Goal: Information Seeking & Learning: Learn about a topic

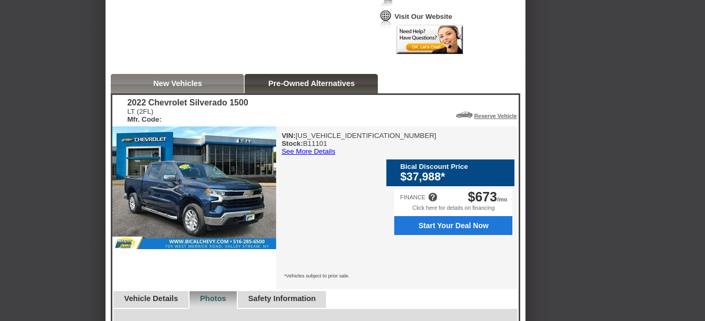
scroll to position [262, 0]
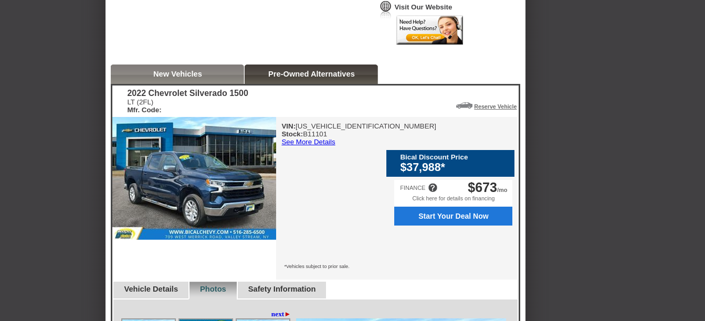
click at [317, 146] on link "See More Details" at bounding box center [308, 142] width 54 height 8
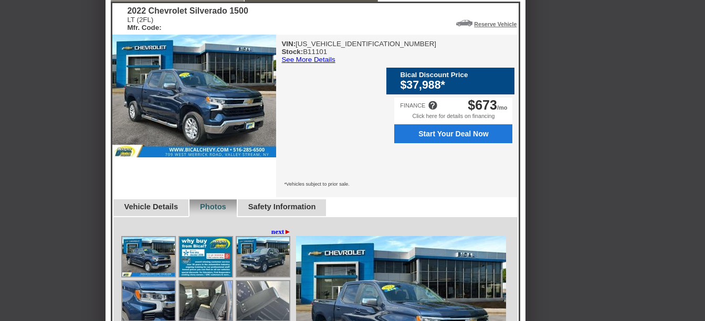
scroll to position [367, 0]
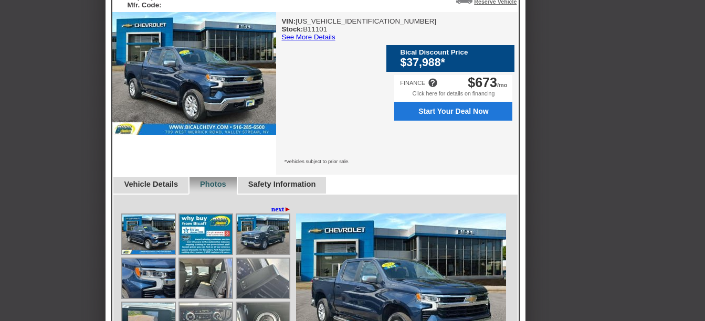
click at [153, 180] on link "Vehicle Details" at bounding box center [151, 184] width 54 height 8
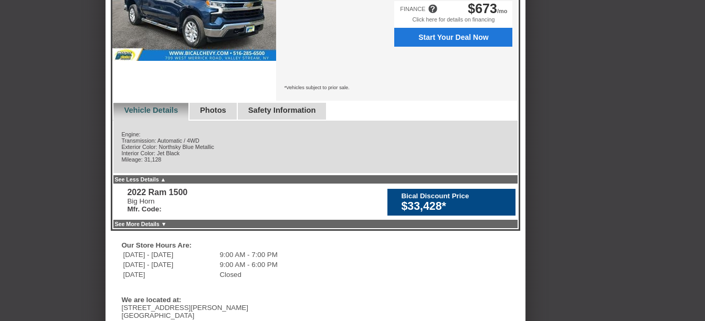
scroll to position [315, 0]
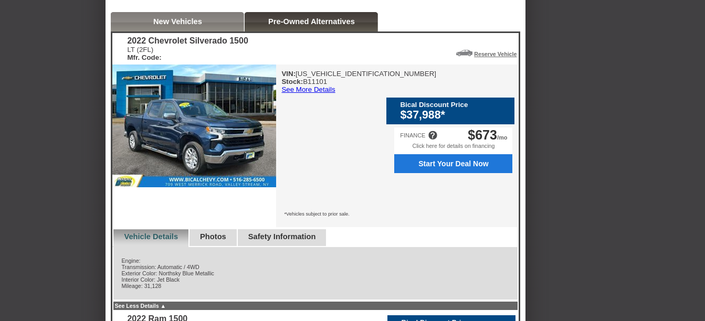
click at [226, 232] on link "Photos" at bounding box center [213, 236] width 26 height 8
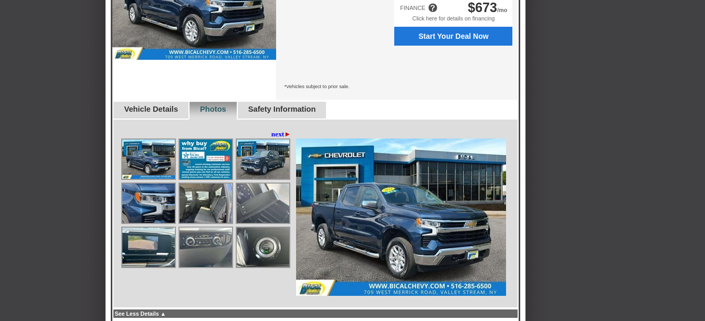
scroll to position [472, 0]
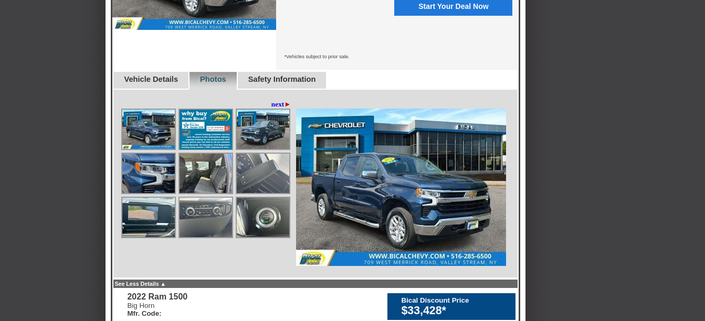
click at [156, 110] on img at bounding box center [148, 129] width 52 height 39
click at [407, 178] on img at bounding box center [401, 187] width 210 height 157
click at [396, 179] on img at bounding box center [401, 187] width 210 height 157
drag, startPoint x: 396, startPoint y: 179, endPoint x: 381, endPoint y: 179, distance: 14.7
click at [395, 179] on img at bounding box center [401, 187] width 210 height 157
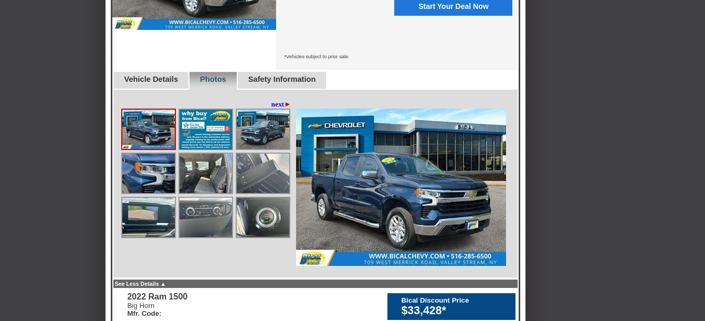
click at [259, 110] on img at bounding box center [263, 129] width 52 height 39
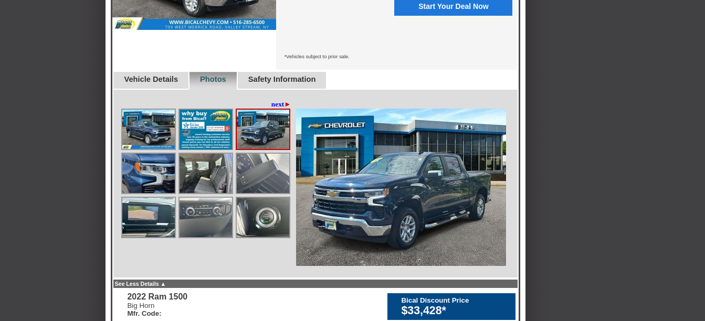
click at [279, 100] on link "next ►" at bounding box center [281, 104] width 20 height 8
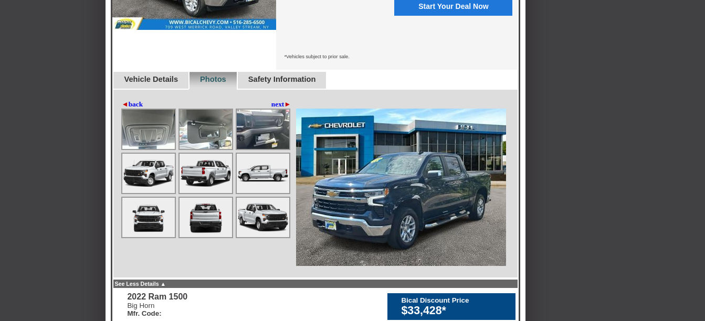
click at [420, 188] on img at bounding box center [401, 187] width 210 height 157
click at [278, 100] on link "next ►" at bounding box center [281, 104] width 20 height 8
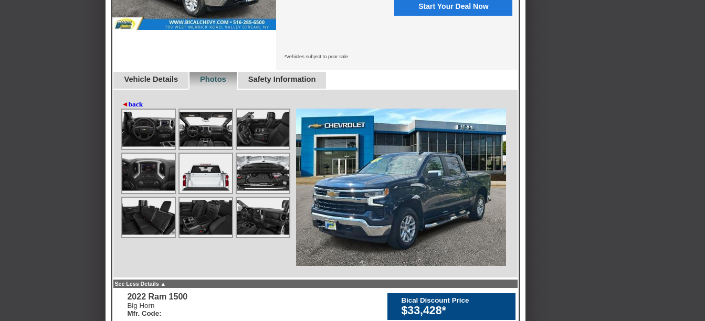
click at [161, 110] on img at bounding box center [148, 129] width 52 height 39
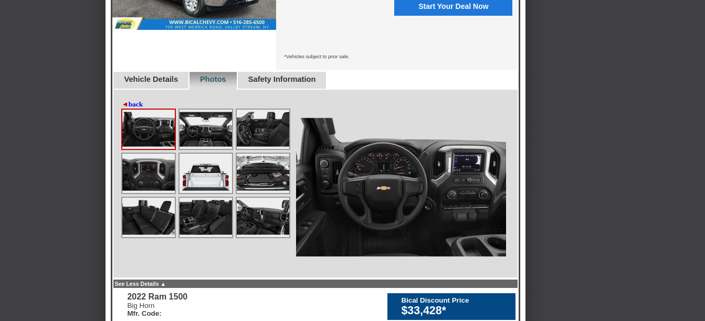
click at [198, 110] on img at bounding box center [205, 129] width 52 height 39
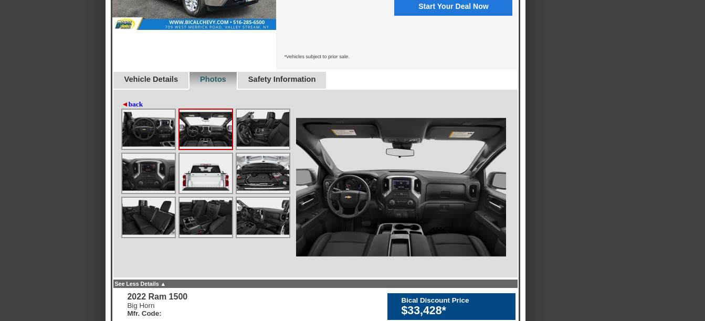
click at [141, 156] on img at bounding box center [148, 173] width 52 height 39
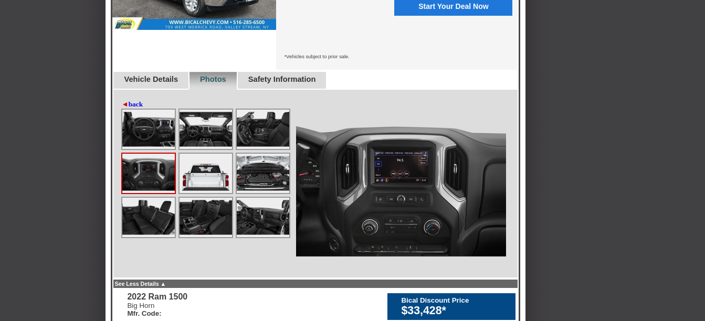
click at [206, 155] on img at bounding box center [205, 173] width 52 height 39
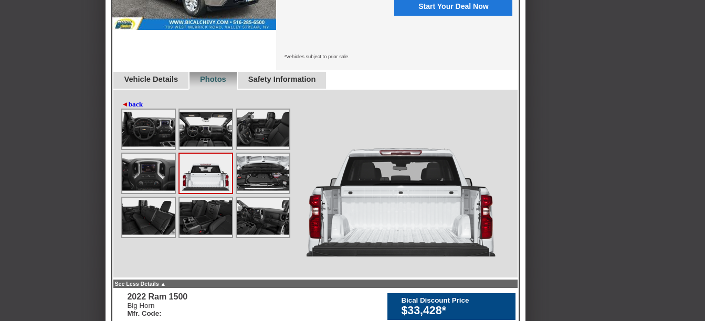
click at [297, 163] on img at bounding box center [401, 187] width 210 height 157
click at [367, 177] on img at bounding box center [401, 187] width 210 height 157
click at [244, 154] on img at bounding box center [263, 173] width 52 height 39
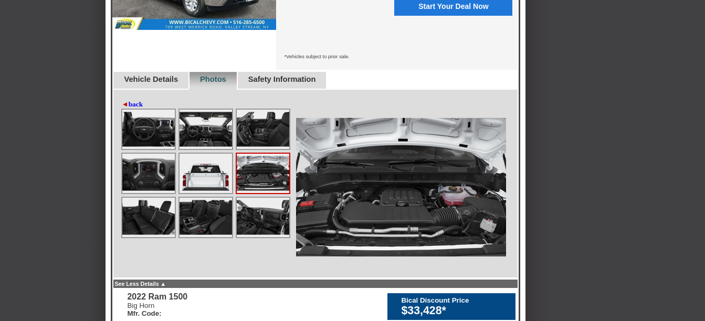
click at [257, 154] on img at bounding box center [263, 173] width 52 height 39
click at [408, 183] on img at bounding box center [401, 187] width 210 height 157
click at [257, 198] on img at bounding box center [263, 217] width 52 height 39
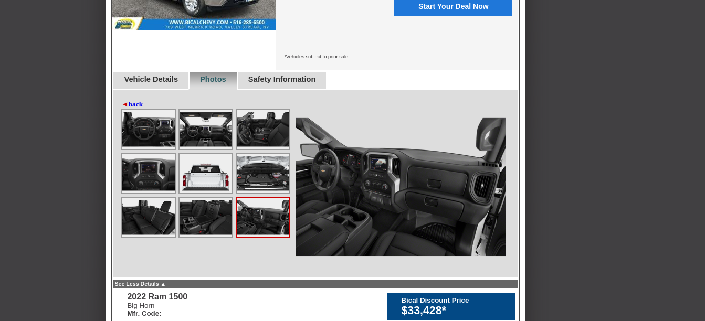
click at [185, 198] on img at bounding box center [205, 217] width 52 height 39
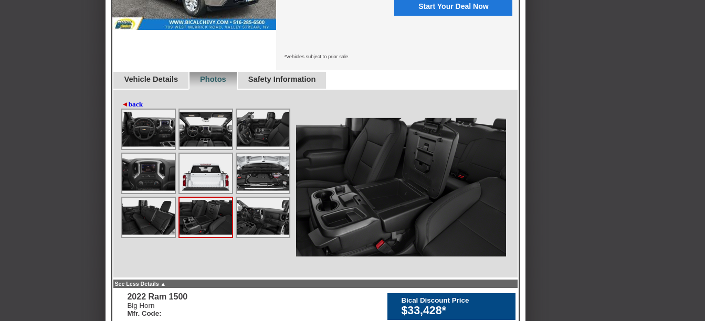
click at [143, 198] on img at bounding box center [148, 217] width 52 height 39
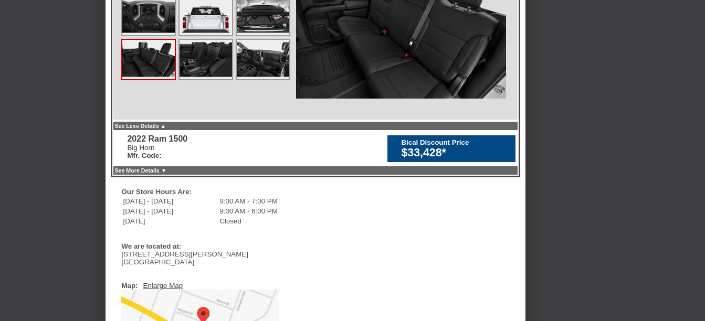
scroll to position [630, 0]
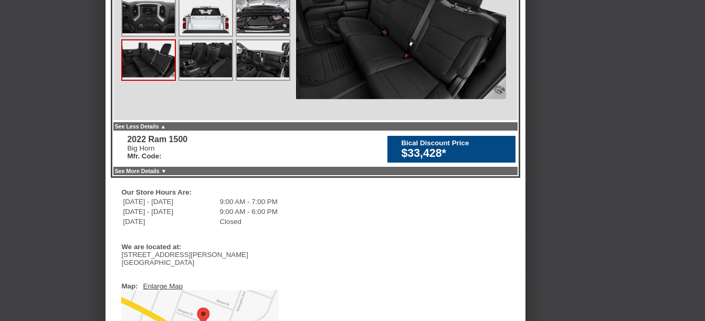
click at [149, 168] on link "See More Details ▼" at bounding box center [140, 171] width 52 height 6
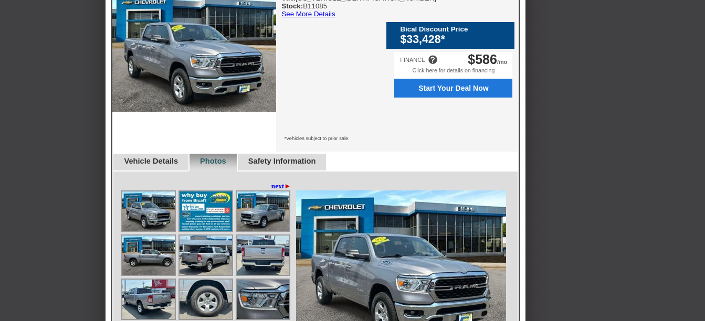
scroll to position [787, 0]
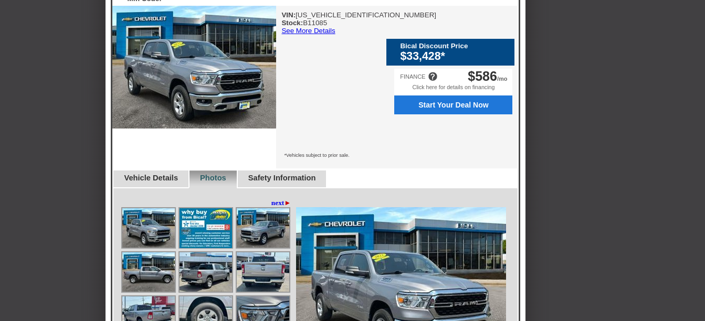
click at [161, 174] on link "Vehicle Details" at bounding box center [151, 178] width 54 height 8
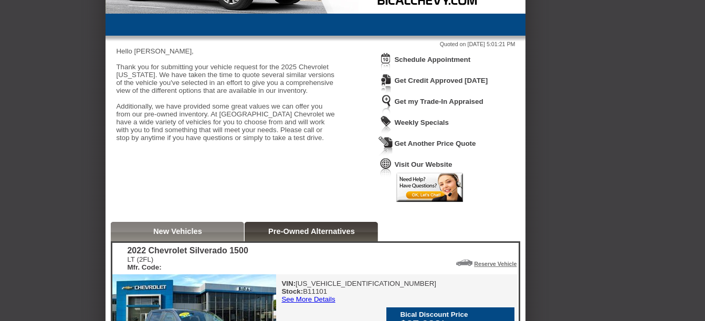
scroll to position [0, 0]
